Goal: Go to known website: Access a specific website the user already knows

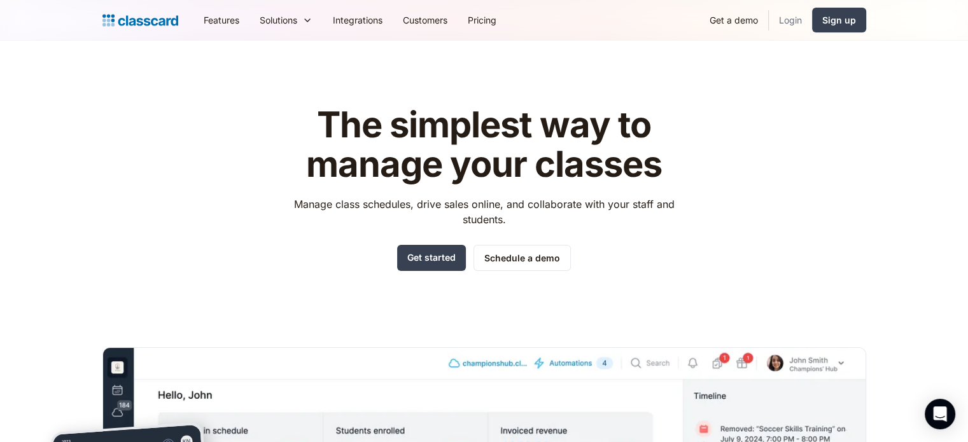
click at [786, 24] on link "Login" at bounding box center [789, 20] width 43 height 29
click at [784, 22] on link "Login" at bounding box center [789, 20] width 43 height 29
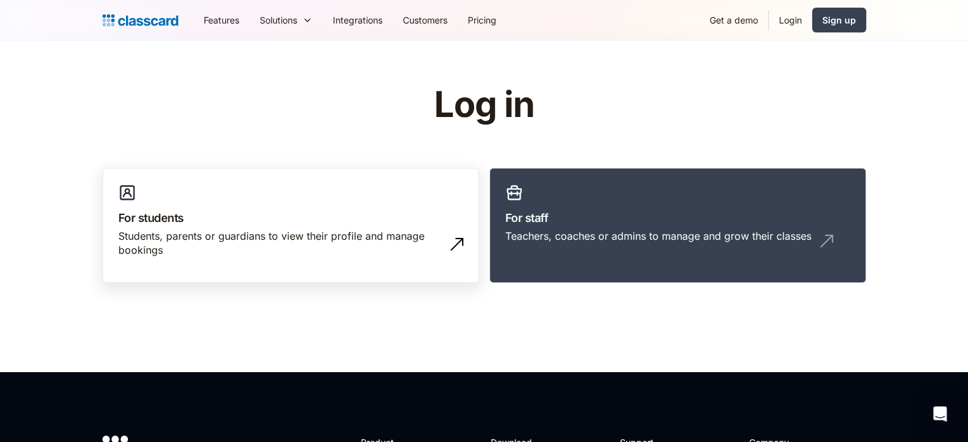
click at [307, 209] on h3 "For students" at bounding box center [290, 217] width 345 height 17
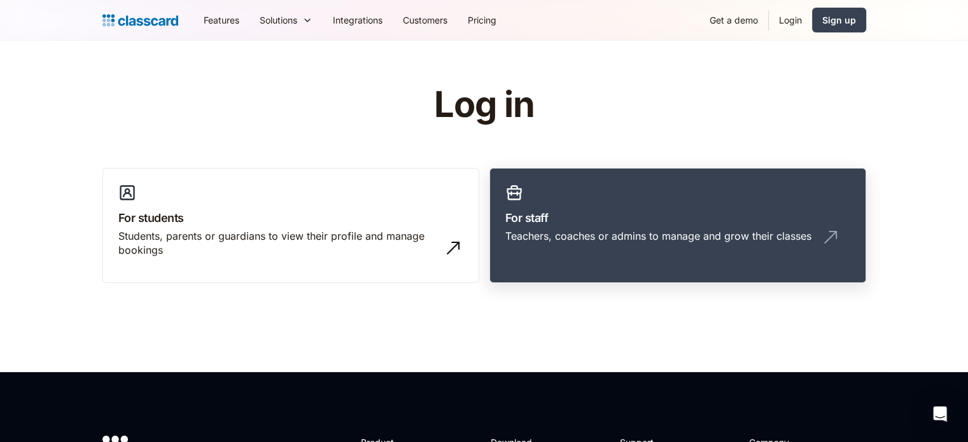
click at [552, 232] on div "Teachers, coaches or admins to manage and grow their classes" at bounding box center [658, 236] width 306 height 14
